Goal: Task Accomplishment & Management: Manage account settings

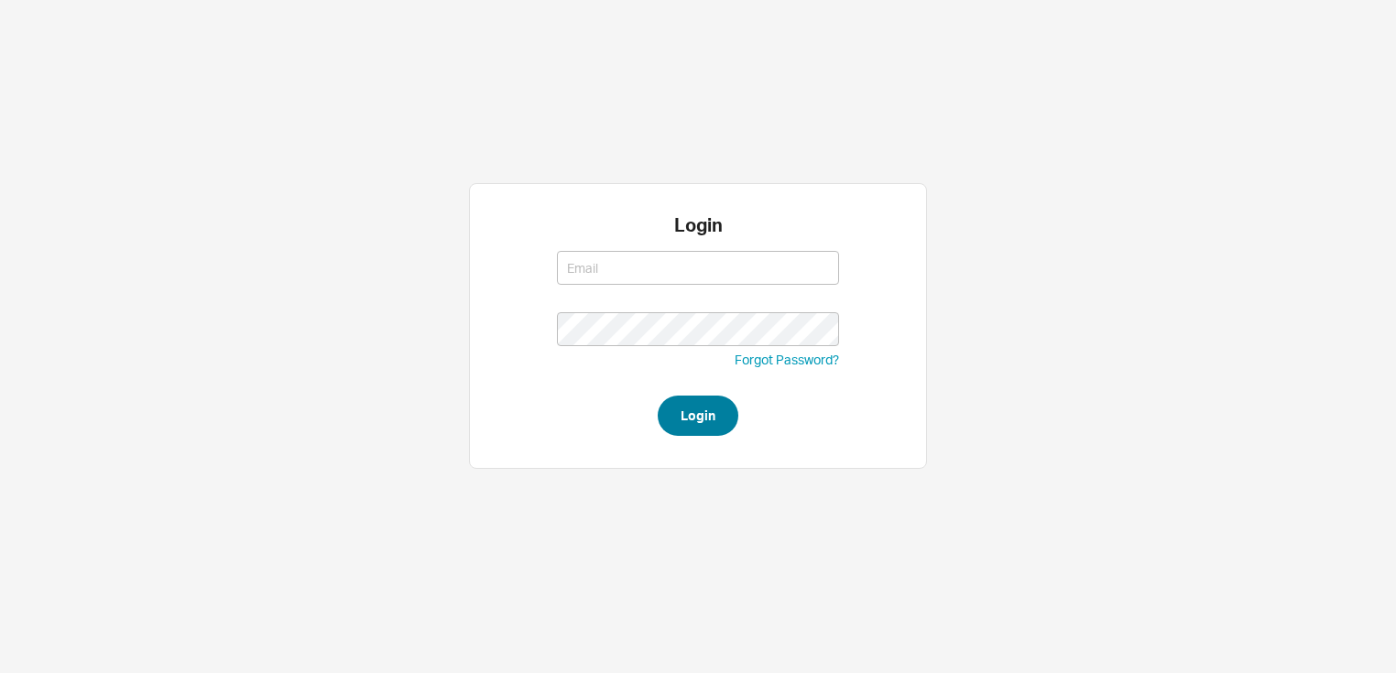
type input "amar@homeandstone.com"
click at [690, 409] on button "Login" at bounding box center [698, 416] width 81 height 40
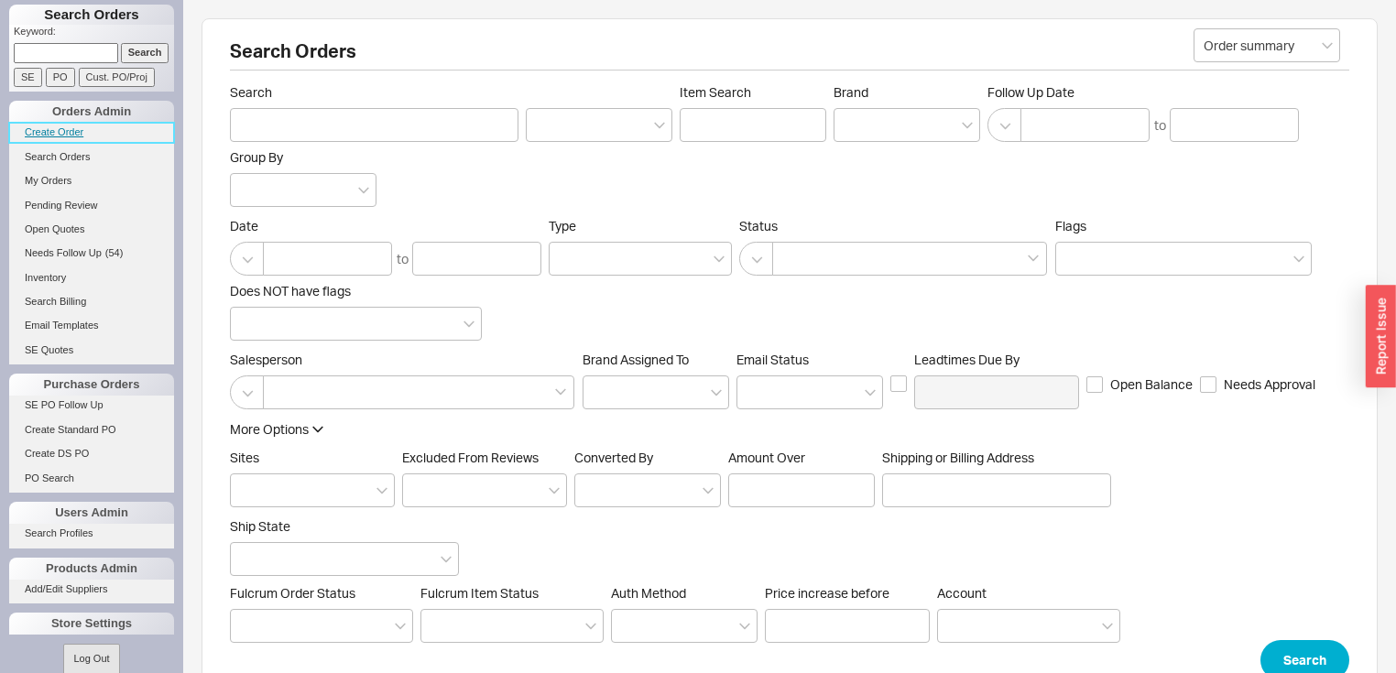
click at [76, 132] on link "Create Order" at bounding box center [91, 132] width 165 height 19
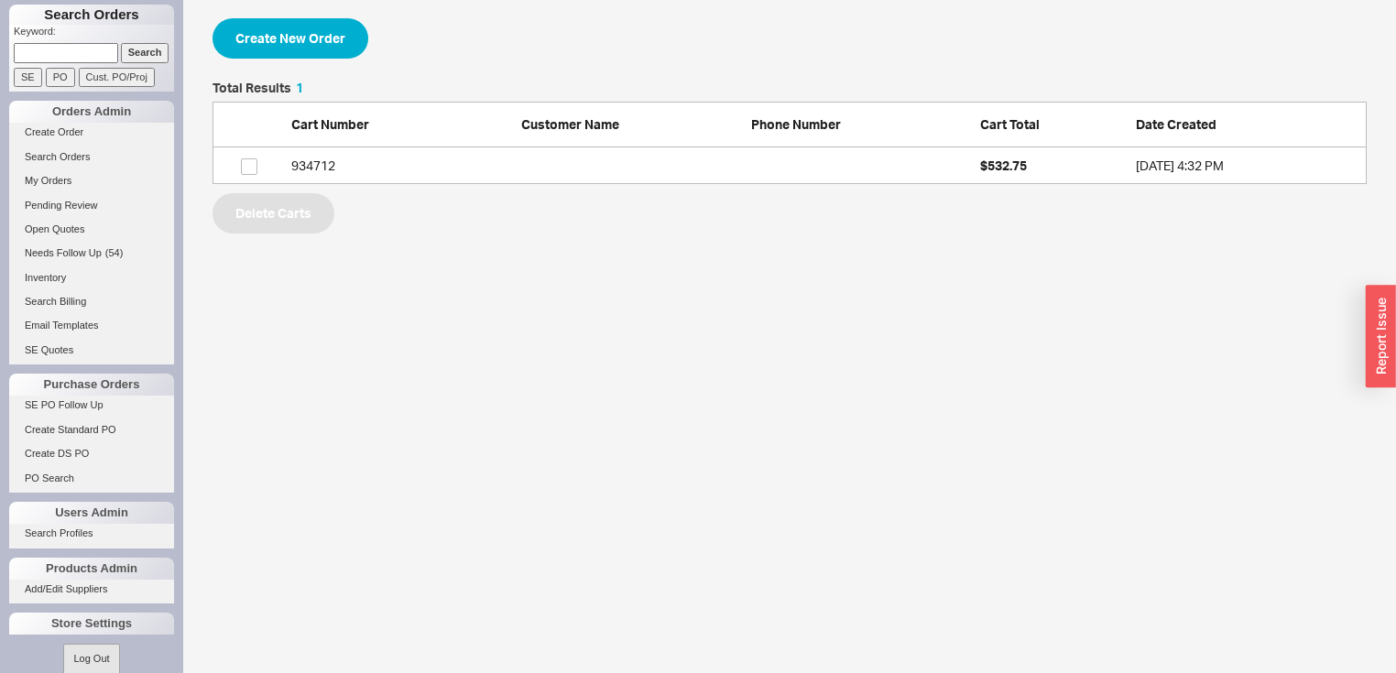
scroll to position [92, 1143]
click at [65, 178] on link "My Orders" at bounding box center [91, 180] width 165 height 19
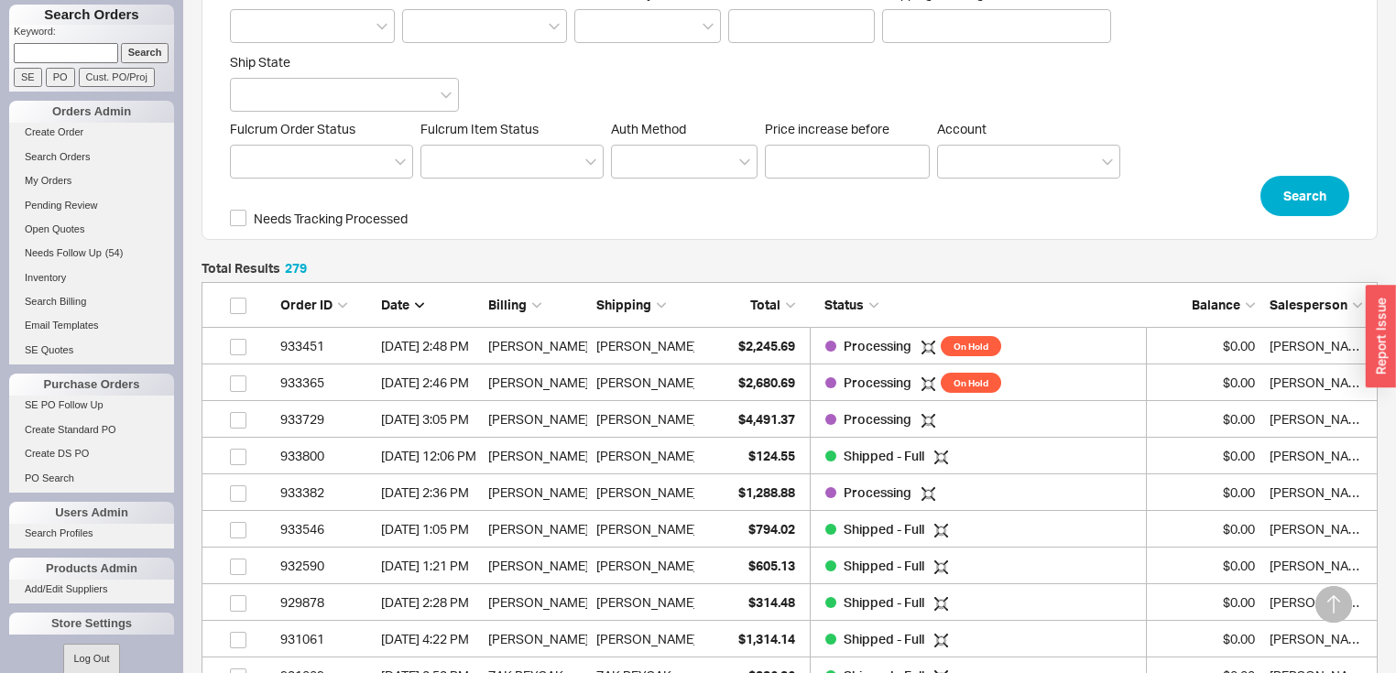
scroll to position [242, 0]
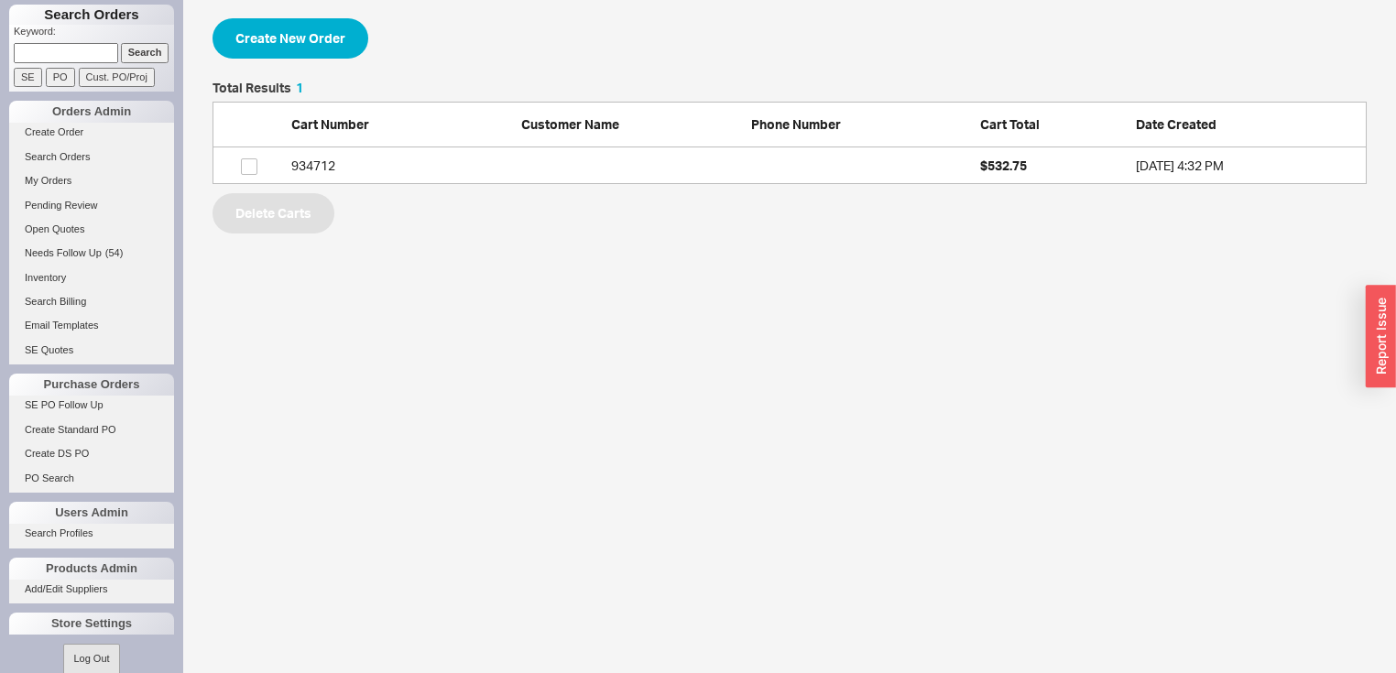
scroll to position [92, 1143]
click at [66, 154] on link "Search Orders" at bounding box center [91, 156] width 165 height 19
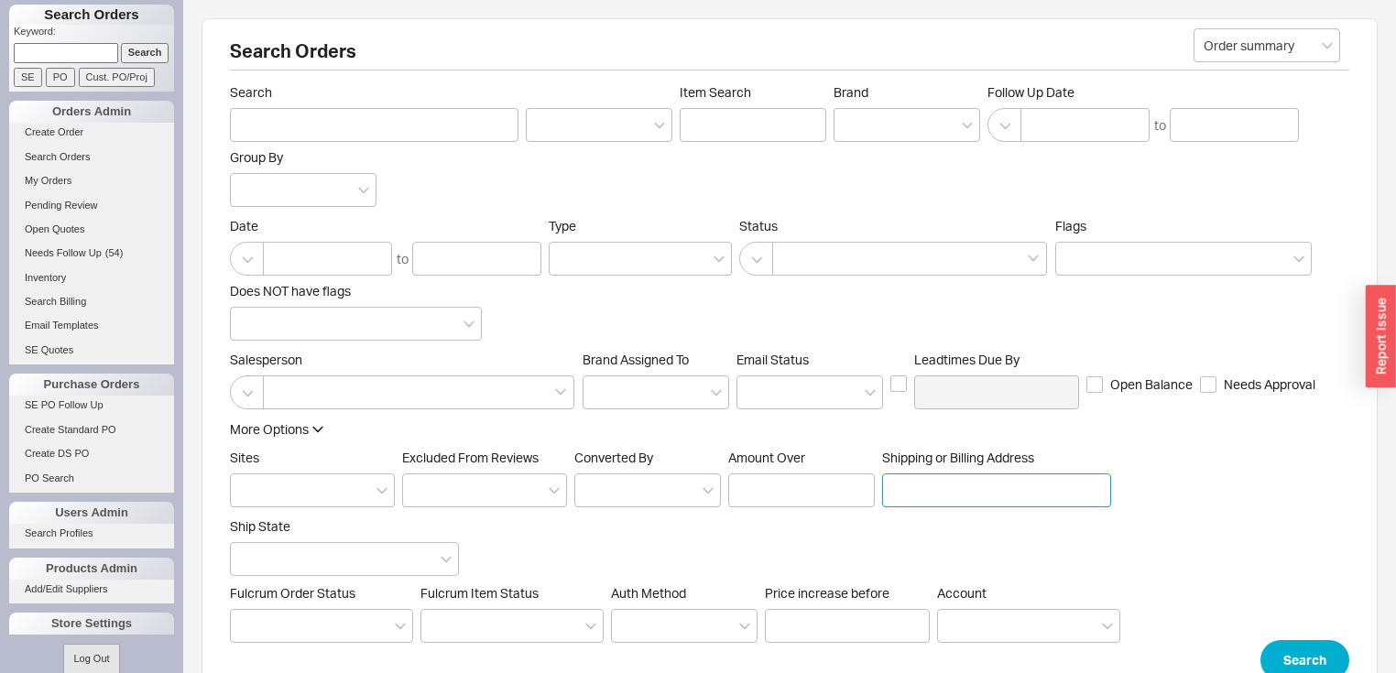
click at [920, 491] on input "Shipping or Billing Address" at bounding box center [996, 491] width 229 height 34
type input "923 avenue i"
click button "Search" at bounding box center [1304, 660] width 89 height 40
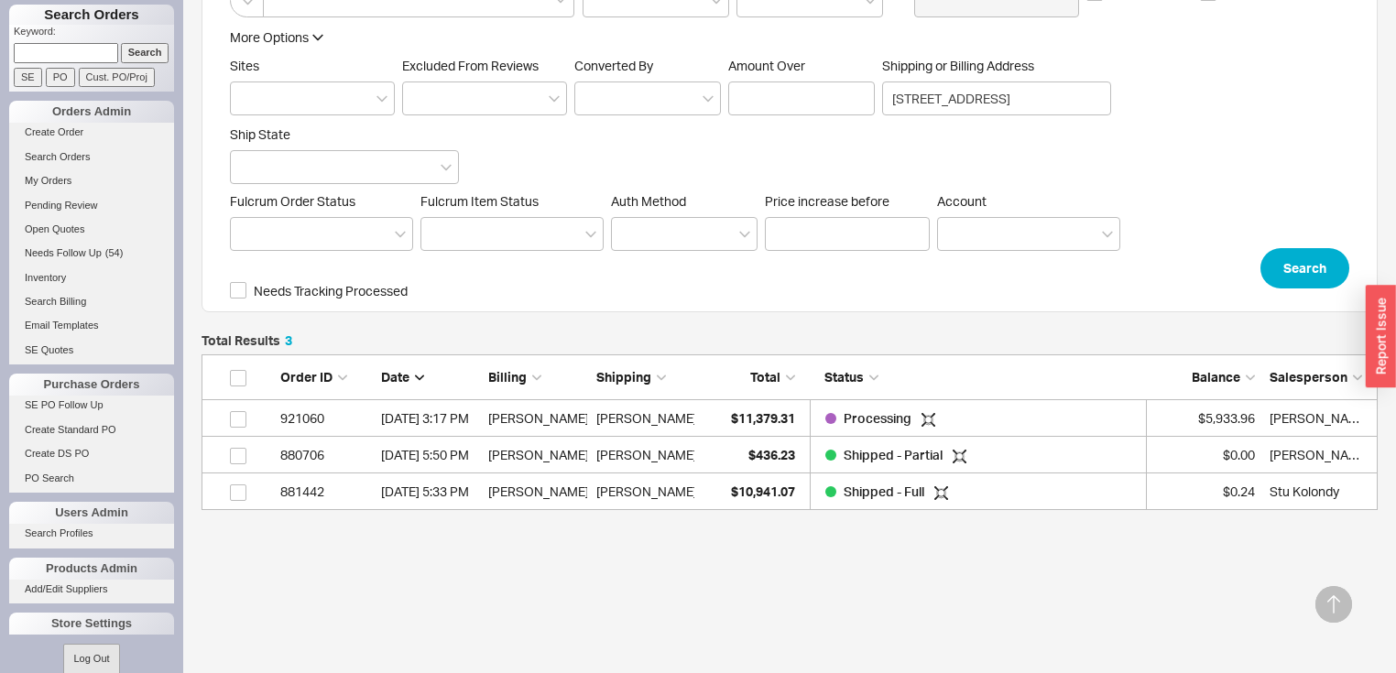
scroll to position [440, 0]
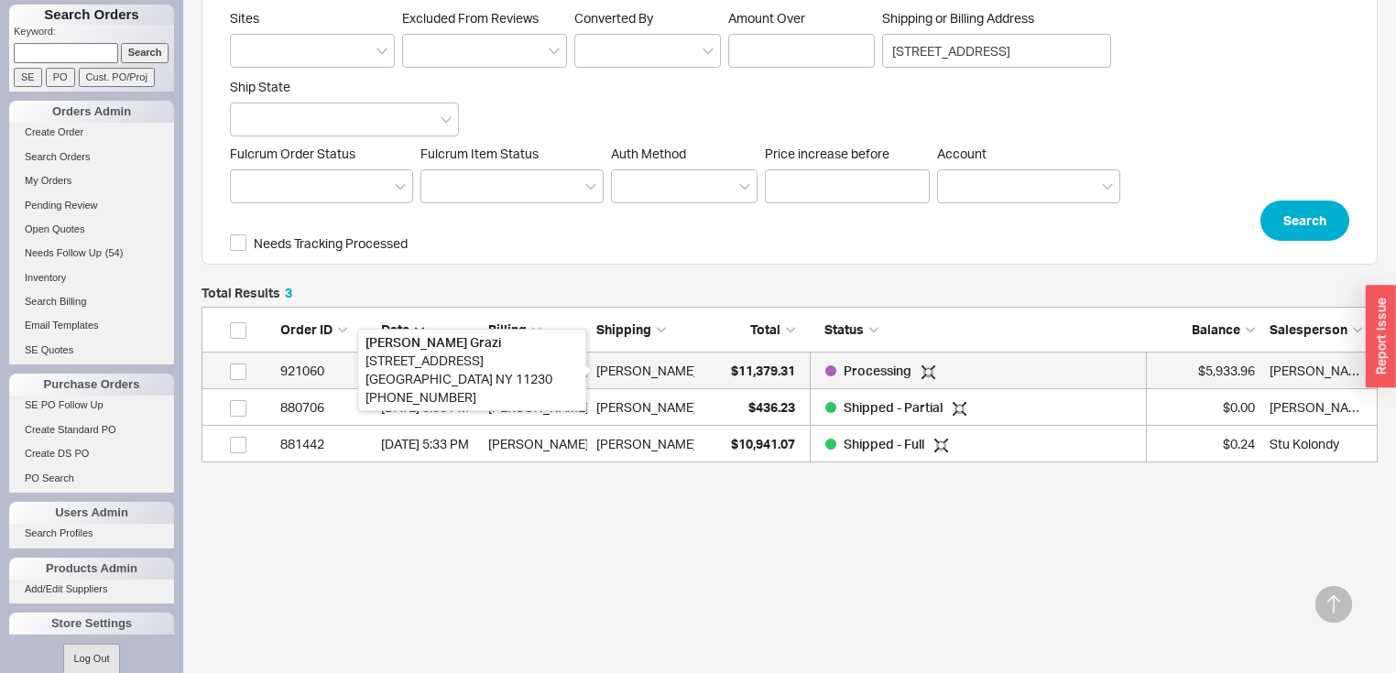
click at [652, 366] on div "Joanne Grazi" at bounding box center [646, 371] width 101 height 37
click at [674, 370] on div "Joanne Grazi" at bounding box center [645, 371] width 98 height 37
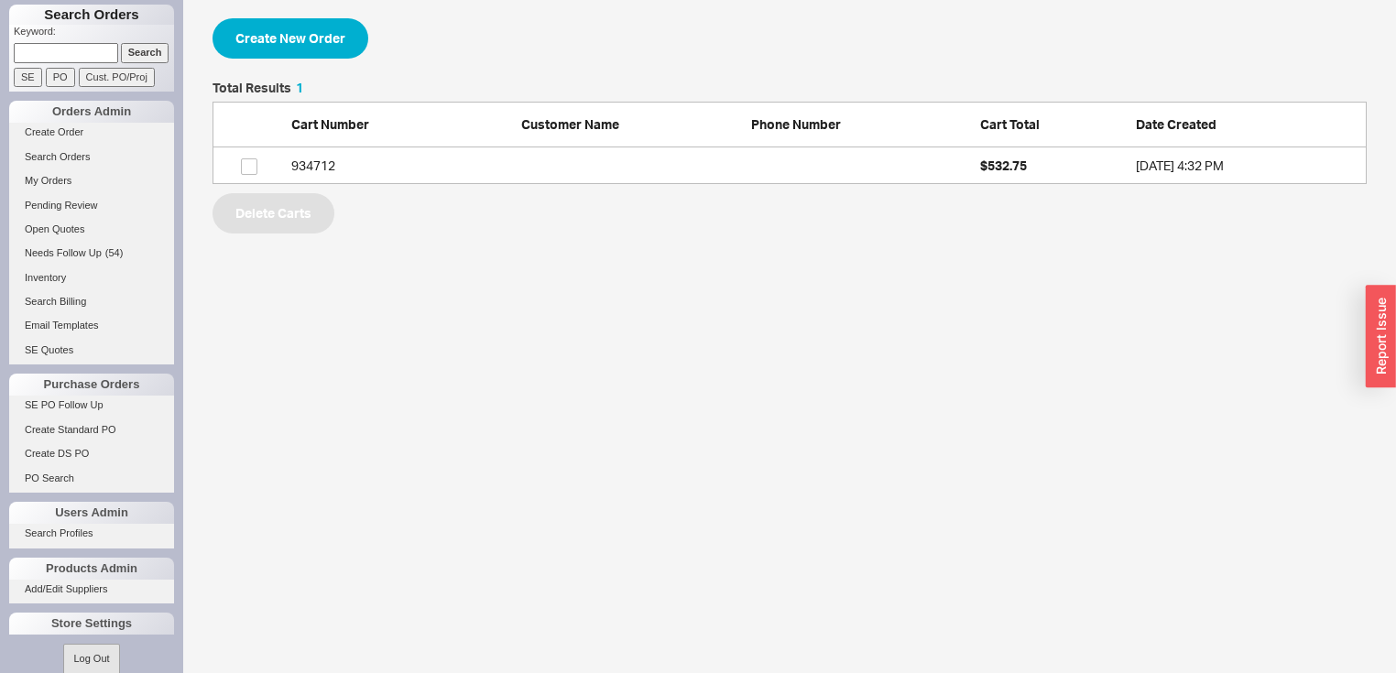
scroll to position [92, 1143]
click at [48, 182] on link "My Orders" at bounding box center [91, 180] width 165 height 19
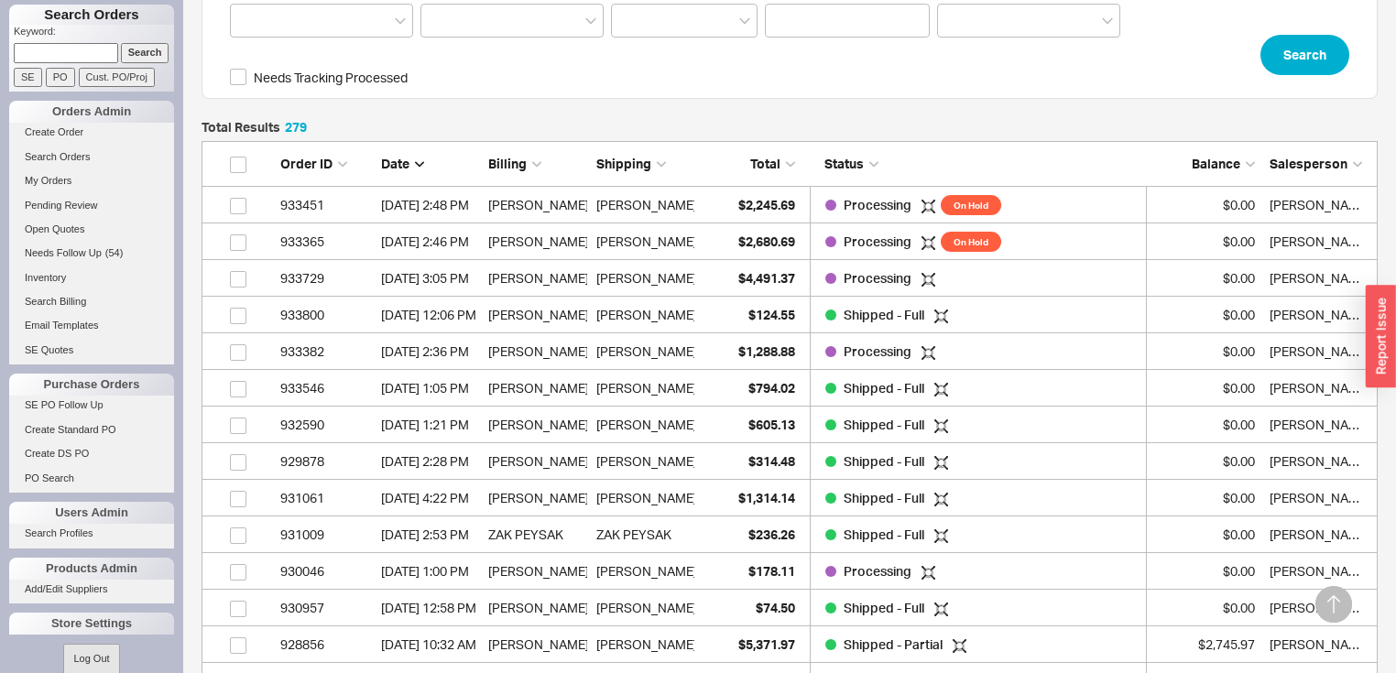
scroll to position [10257, 1165]
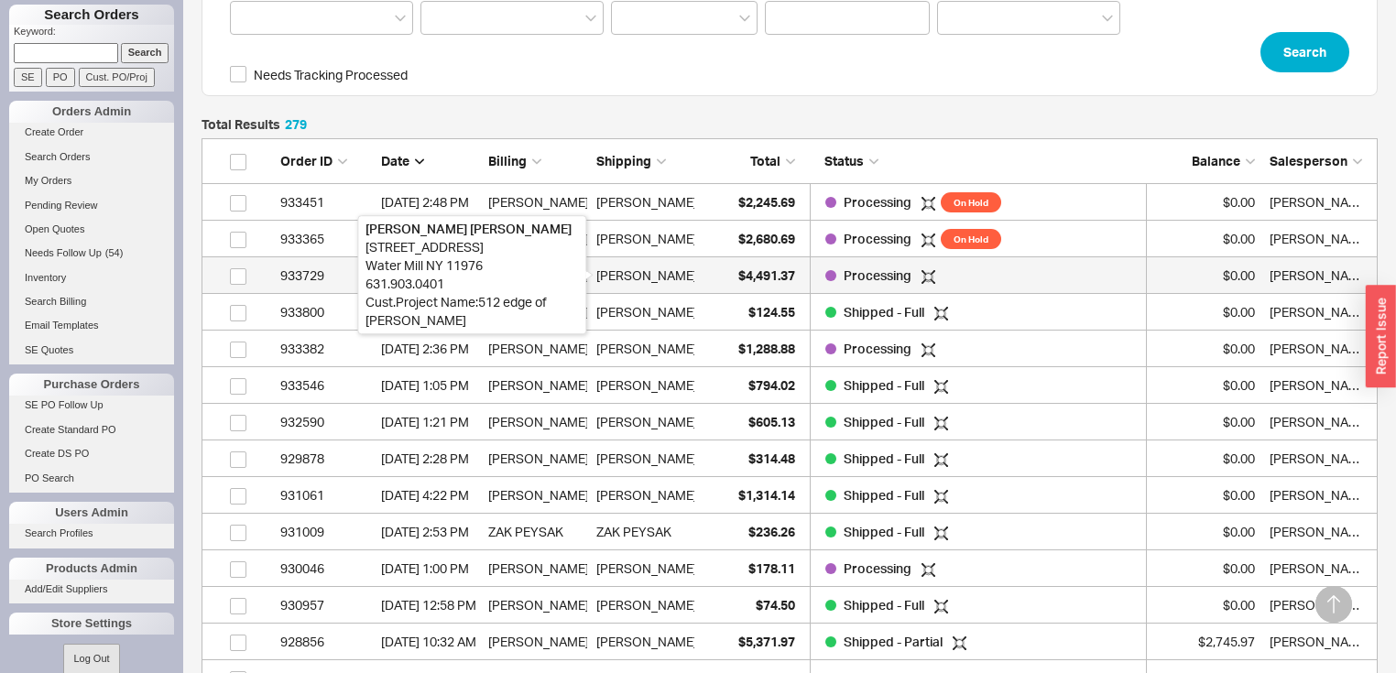
click at [682, 278] on div "[PERSON_NAME]" at bounding box center [646, 275] width 101 height 37
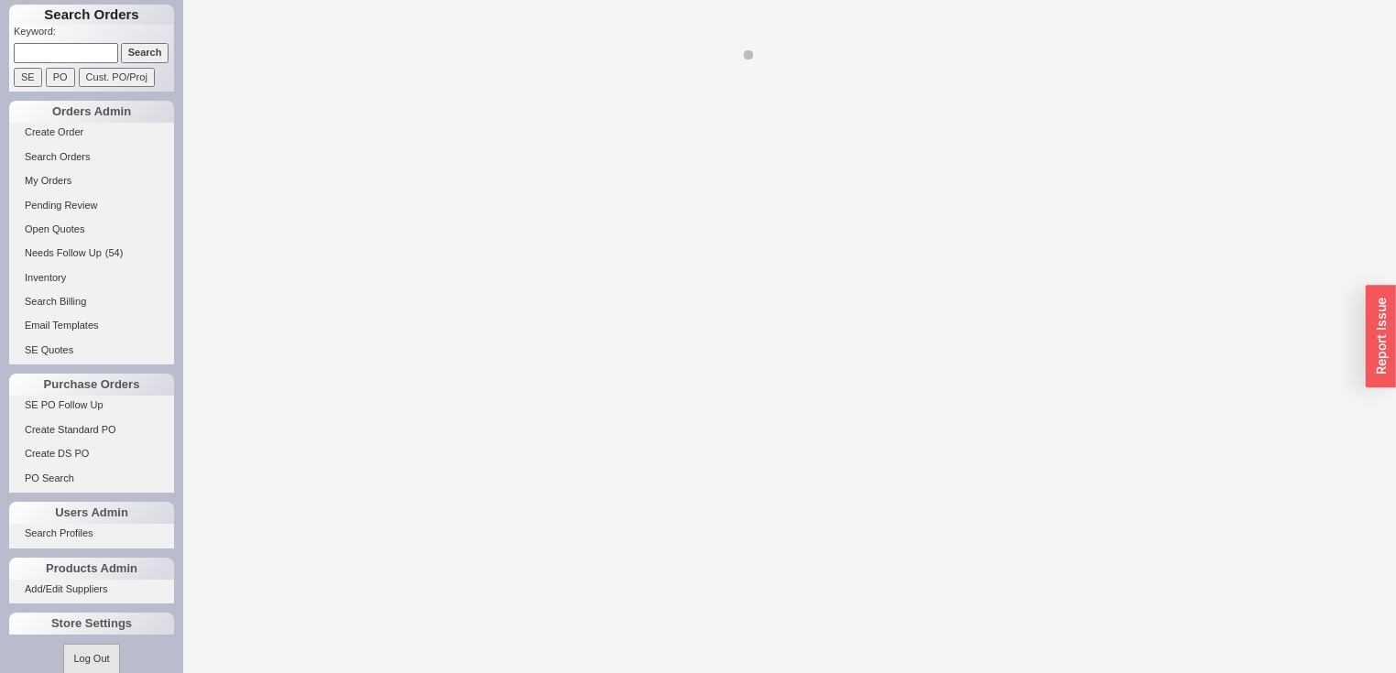
select select "LOW"
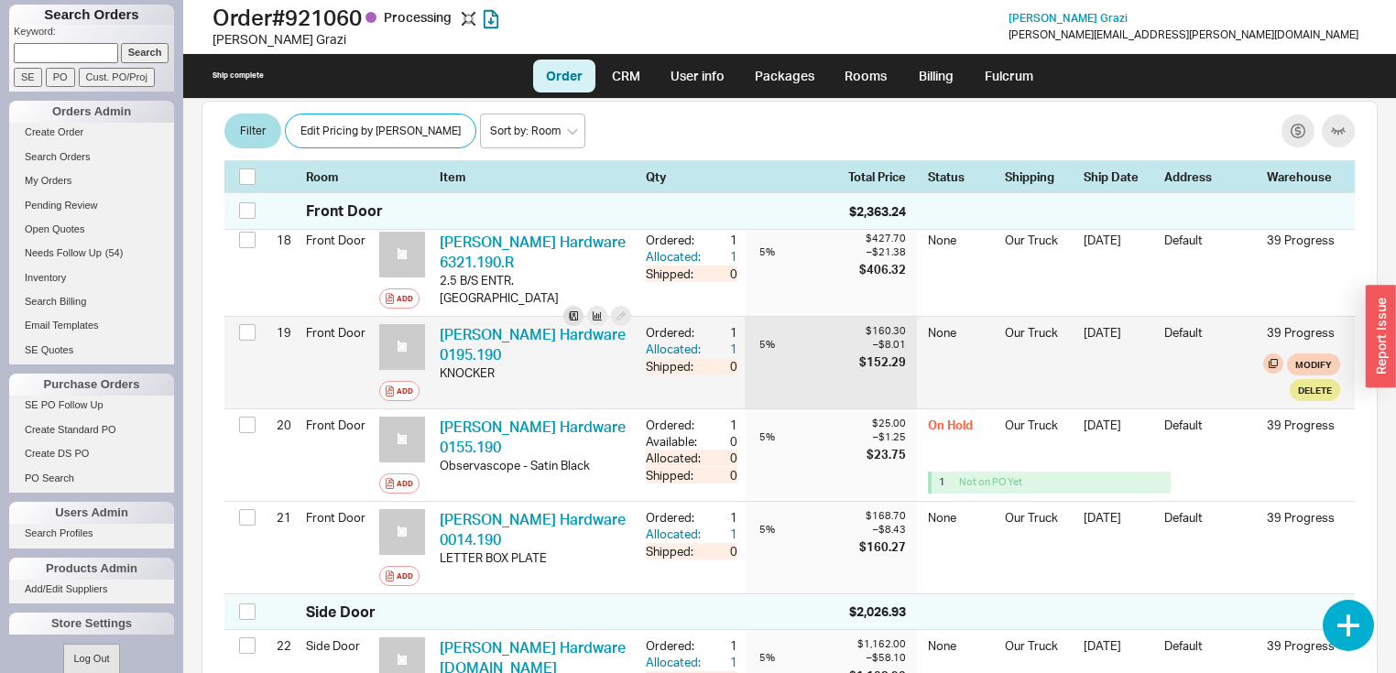
scroll to position [2418, 0]
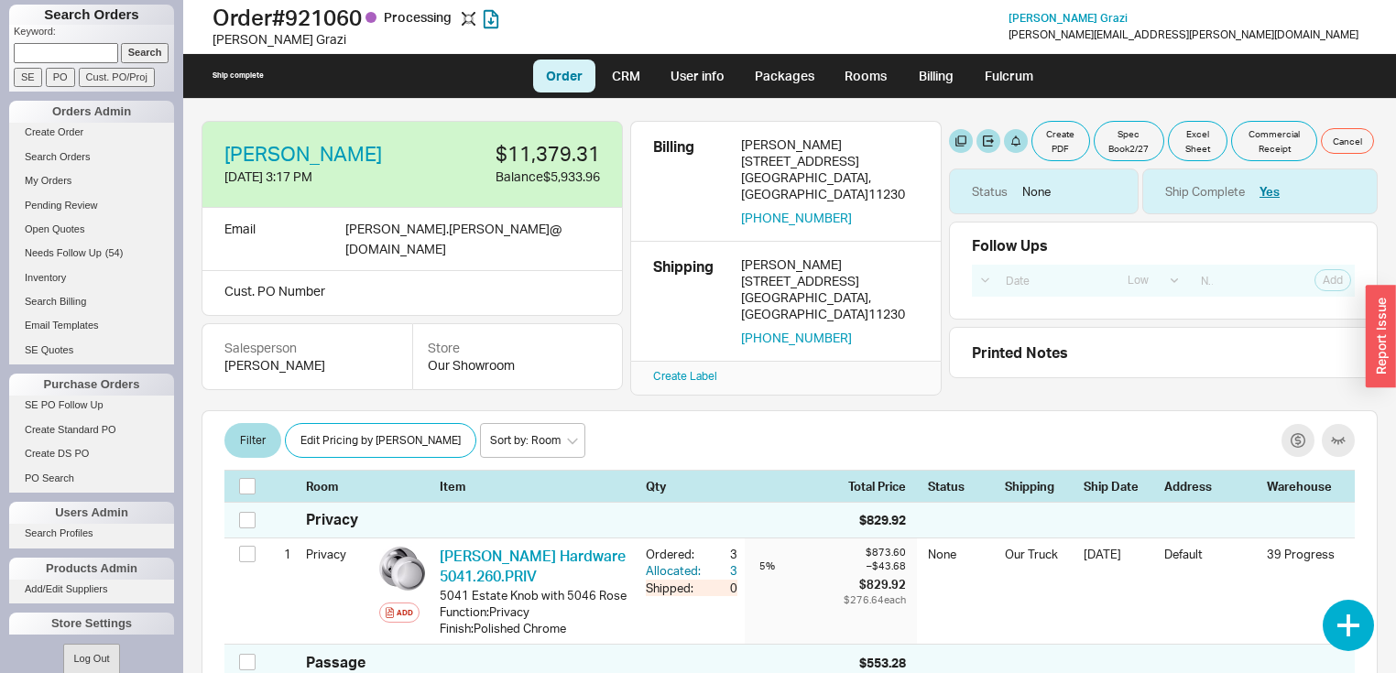
select select "LOW"
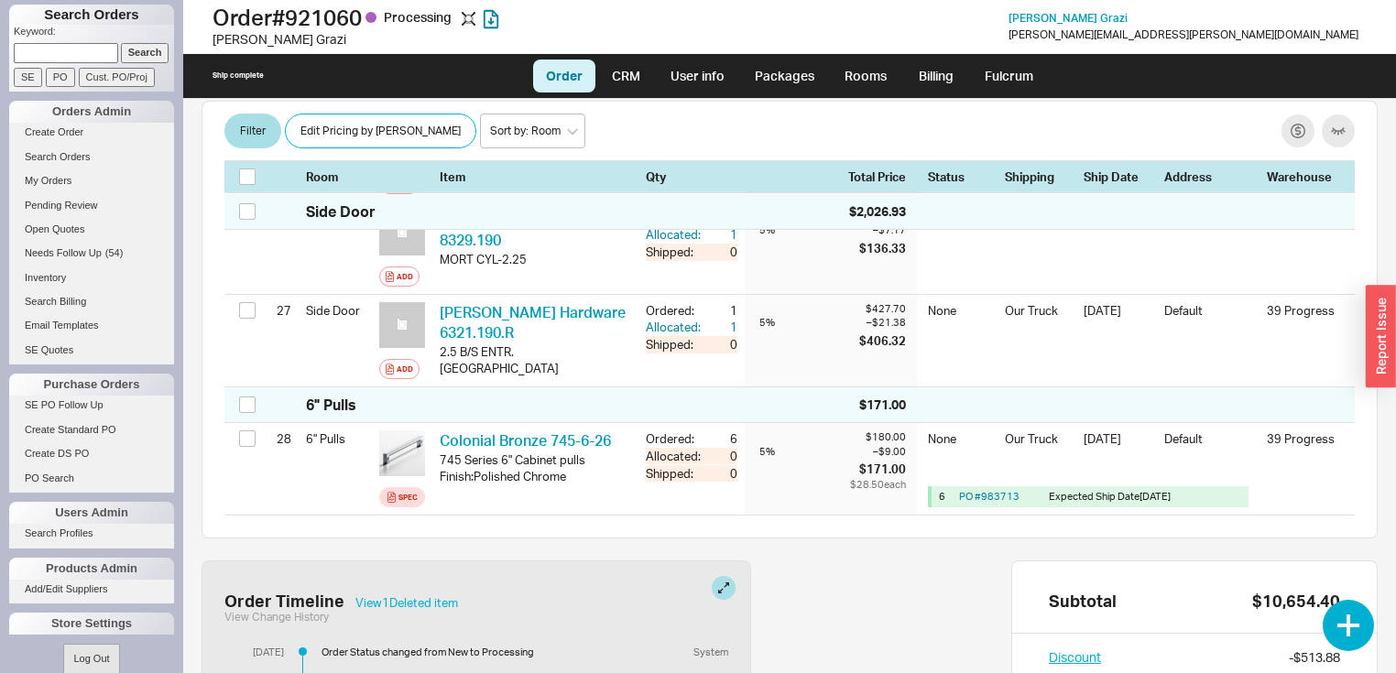
scroll to position [3225, 0]
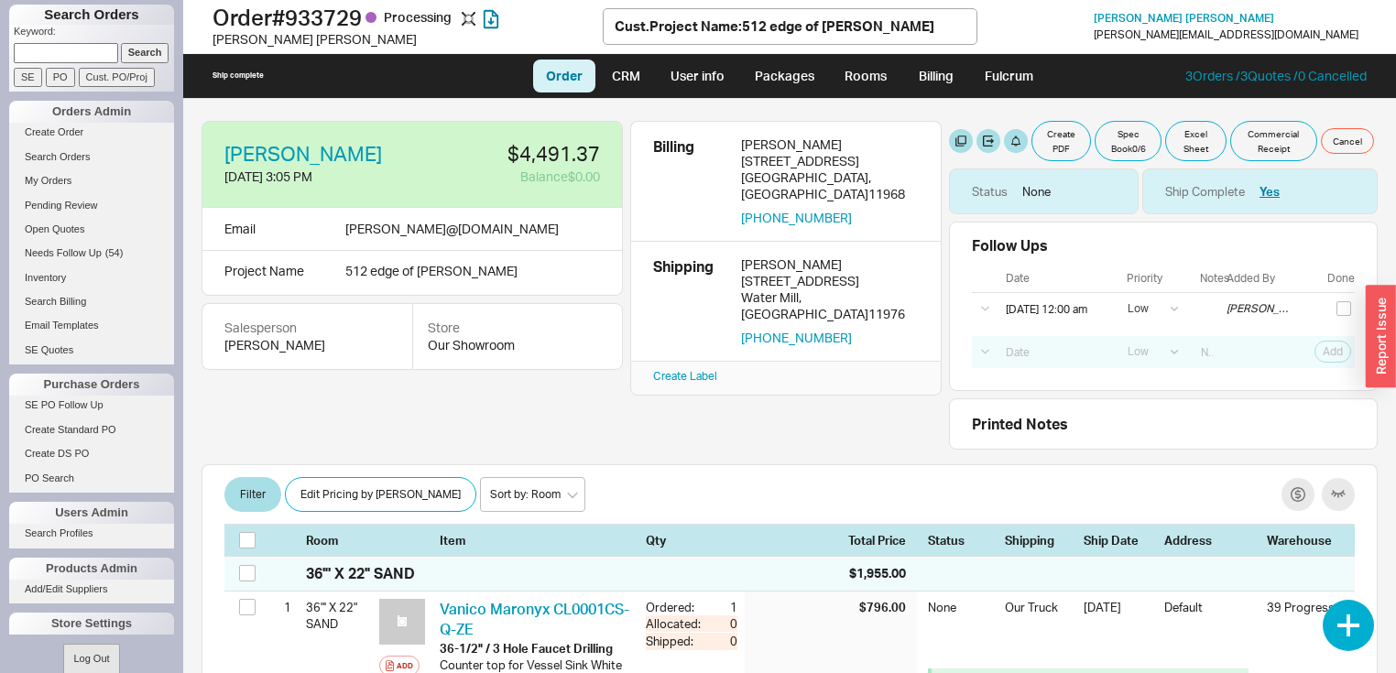
select select "LOW"
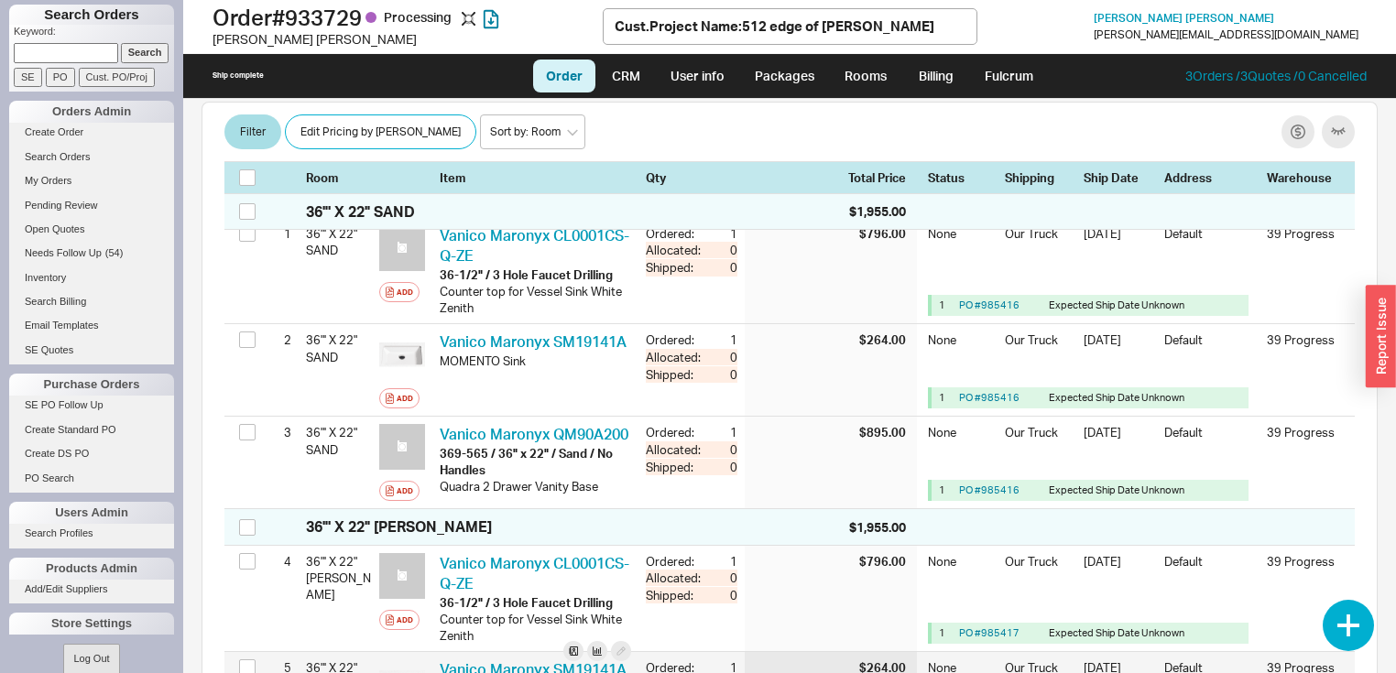
scroll to position [366, 0]
